Goal: Information Seeking & Learning: Learn about a topic

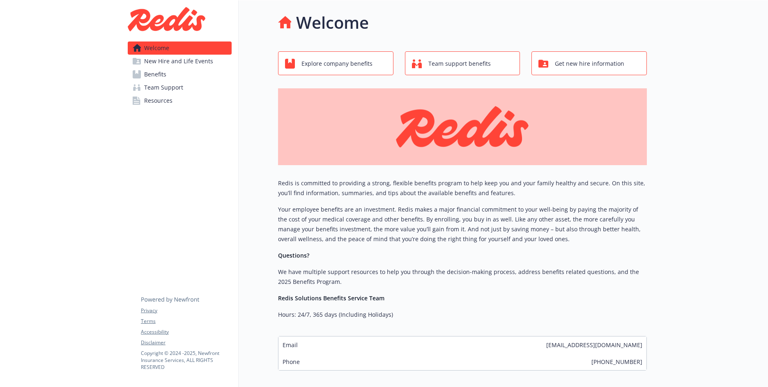
click at [208, 62] on span "New Hire and Life Events" at bounding box center [178, 61] width 69 height 13
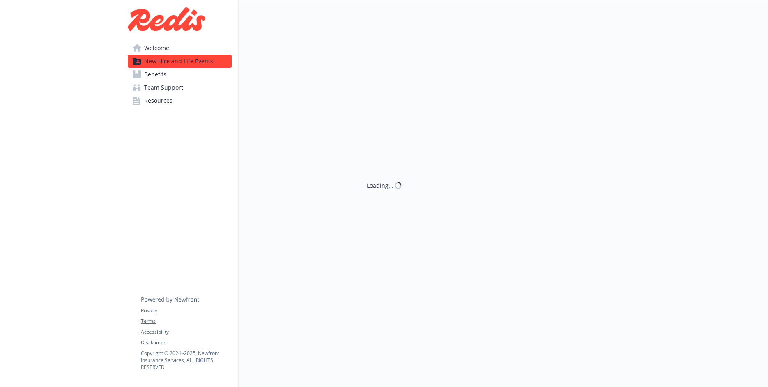
click at [186, 74] on link "Benefits" at bounding box center [180, 74] width 104 height 13
click at [164, 76] on span "Benefits" at bounding box center [155, 74] width 22 height 13
